Goal: Find contact information: Find contact information

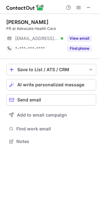
scroll to position [137, 100]
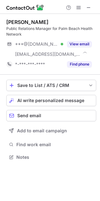
scroll to position [153, 100]
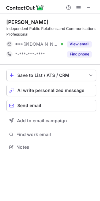
scroll to position [143, 100]
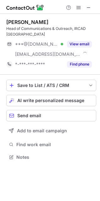
scroll to position [153, 100]
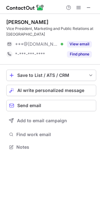
scroll to position [143, 100]
click at [91, 9] on span at bounding box center [88, 7] width 5 height 5
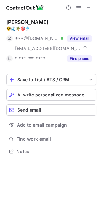
scroll to position [147, 100]
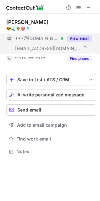
click at [80, 39] on button "View email" at bounding box center [79, 38] width 25 height 6
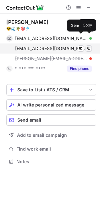
scroll to position [157, 100]
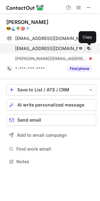
click at [88, 49] on span at bounding box center [88, 48] width 5 height 5
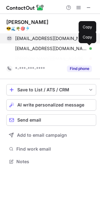
click at [88, 38] on span at bounding box center [88, 38] width 5 height 5
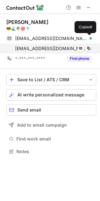
scroll to position [147, 100]
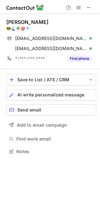
scroll to position [147, 100]
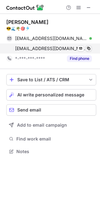
click at [91, 48] on span at bounding box center [88, 48] width 5 height 5
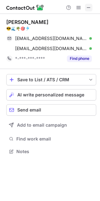
click at [91, 6] on span at bounding box center [88, 7] width 5 height 5
click at [88, 10] on span at bounding box center [88, 7] width 5 height 5
